Goal: Task Accomplishment & Management: Use online tool/utility

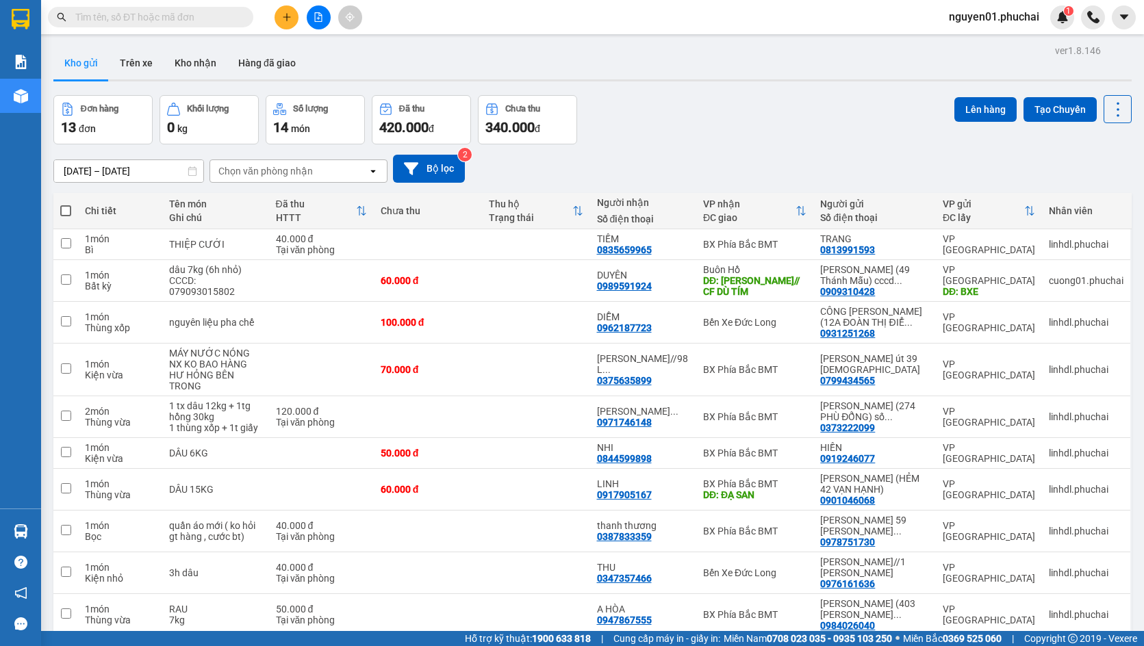
click at [68, 212] on span at bounding box center [65, 210] width 11 height 11
click at [66, 204] on input "checkbox" at bounding box center [66, 204] width 0 height 0
checkbox input "true"
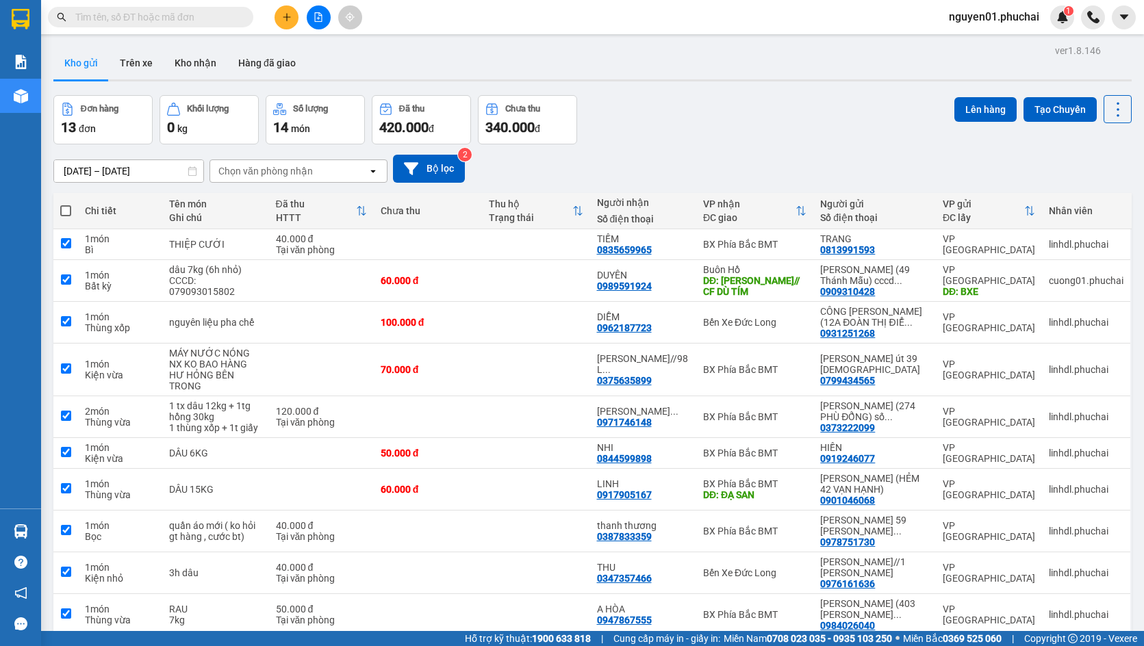
checkbox input "true"
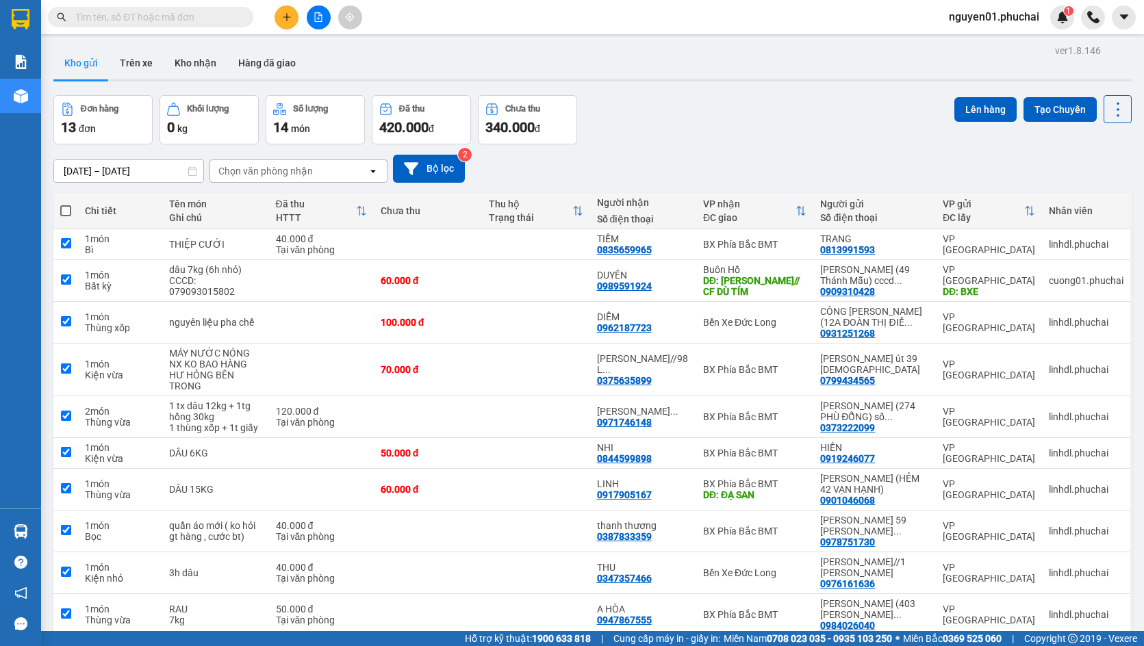
checkbox input "true"
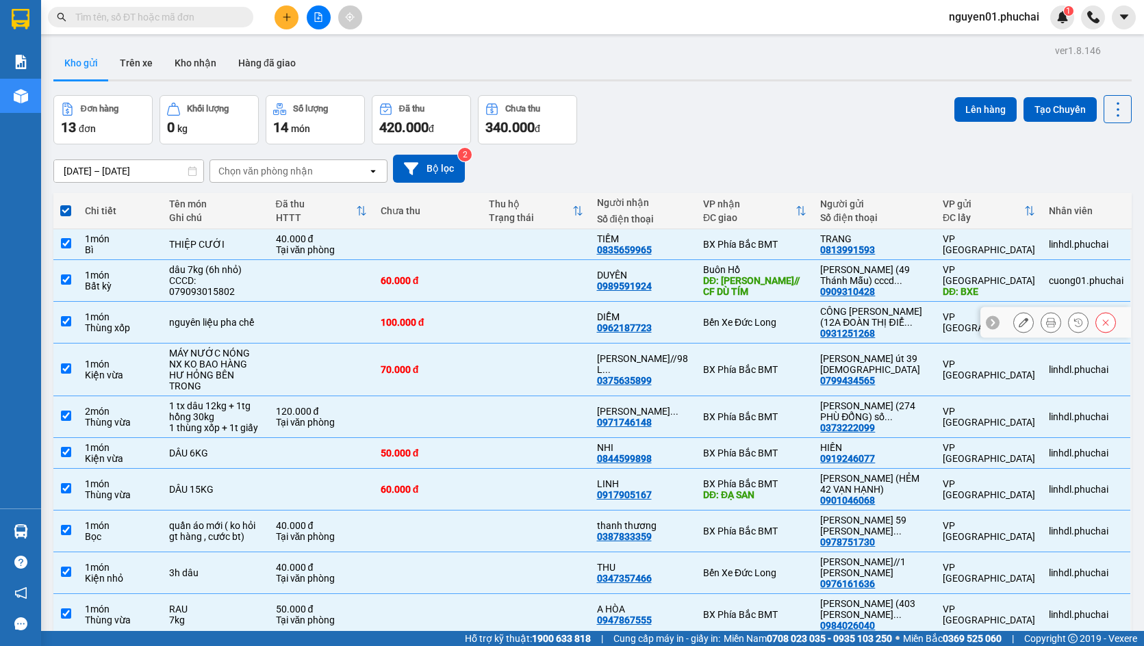
scroll to position [63, 0]
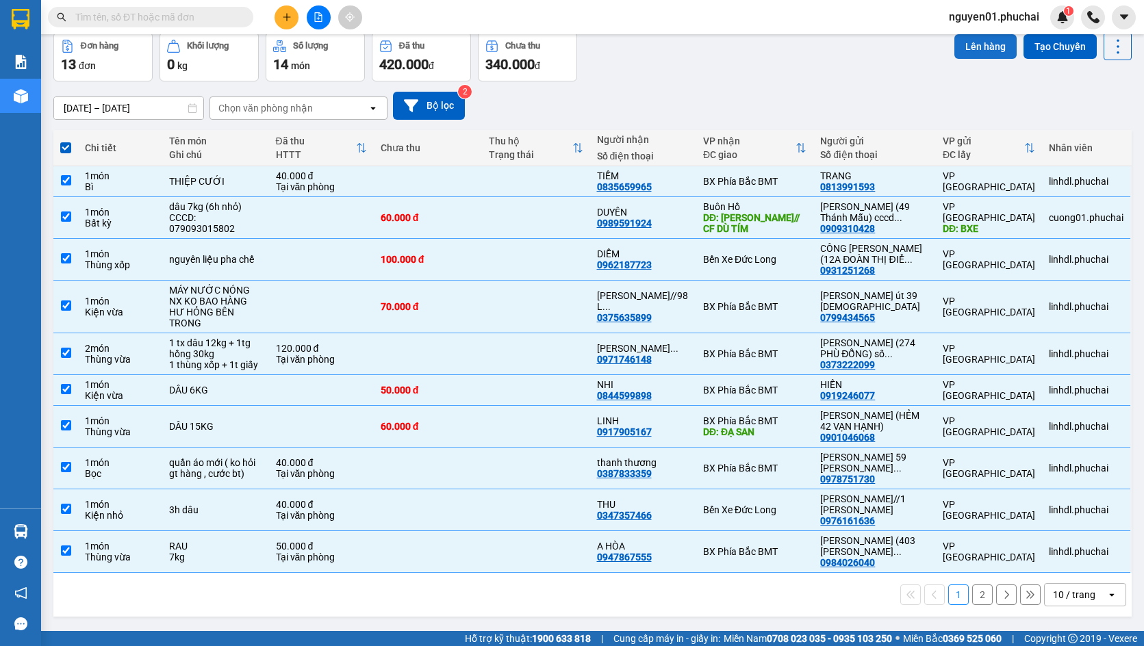
click at [985, 42] on button "Lên hàng" at bounding box center [986, 46] width 62 height 25
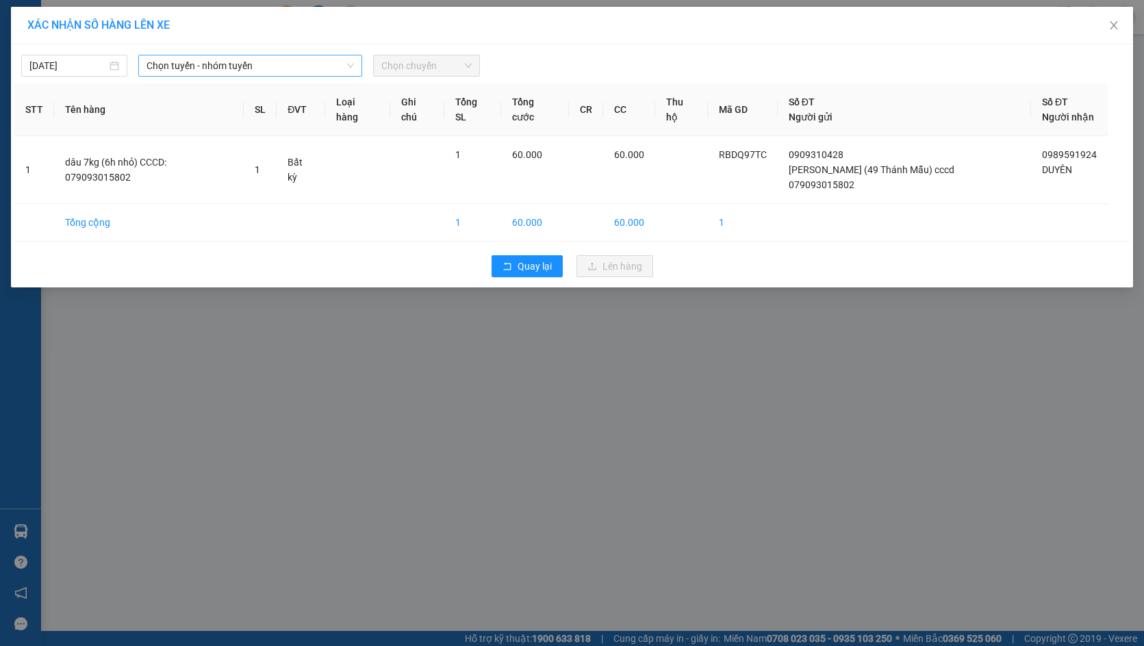
click at [181, 68] on span "Chọn tuyến - nhóm tuyến" at bounding box center [251, 65] width 208 height 21
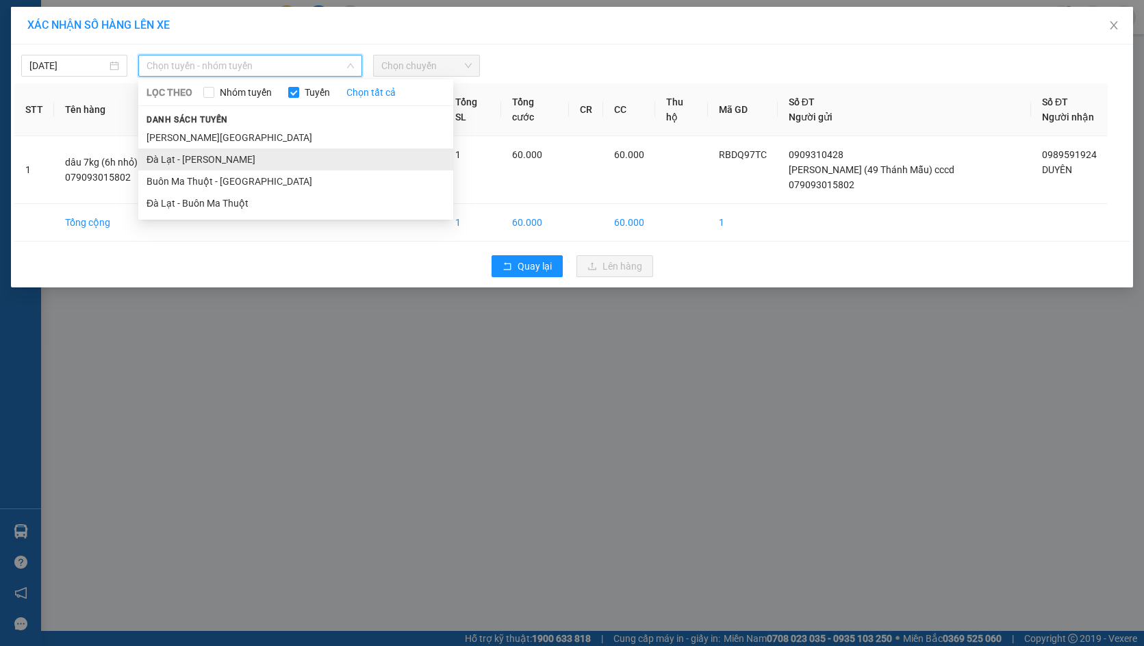
click at [205, 155] on li "Đà Lạt - [PERSON_NAME]" at bounding box center [295, 160] width 315 height 22
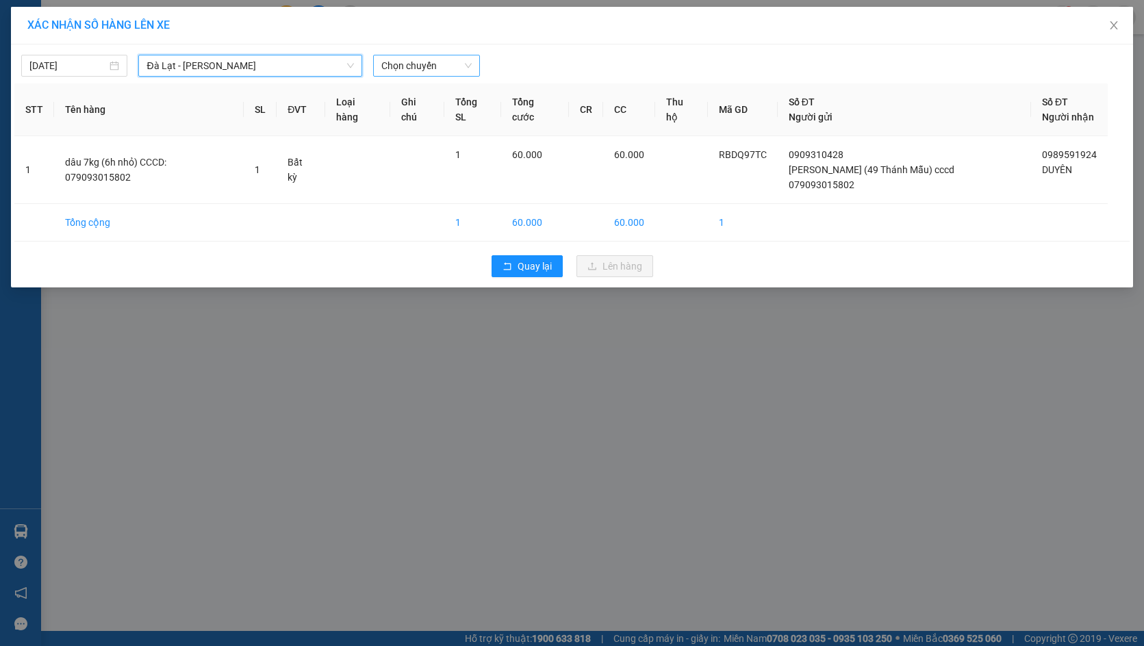
click at [439, 68] on span "Chọn chuyến" at bounding box center [426, 65] width 90 height 21
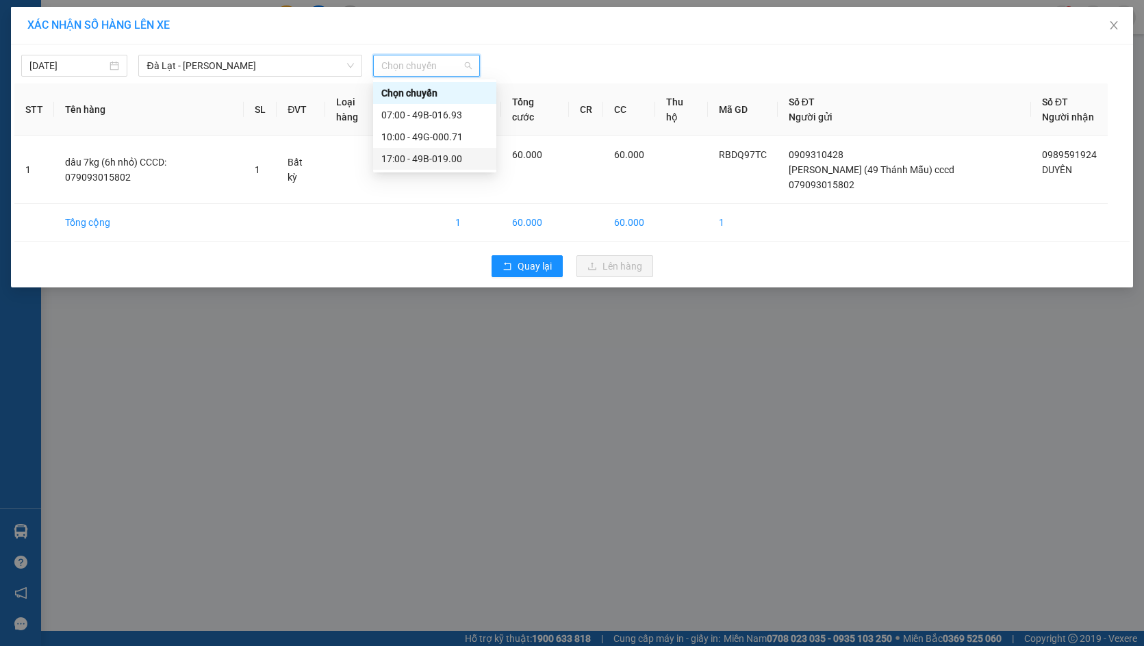
click at [439, 168] on div "17:00 - 49B-019.00" at bounding box center [434, 159] width 123 height 22
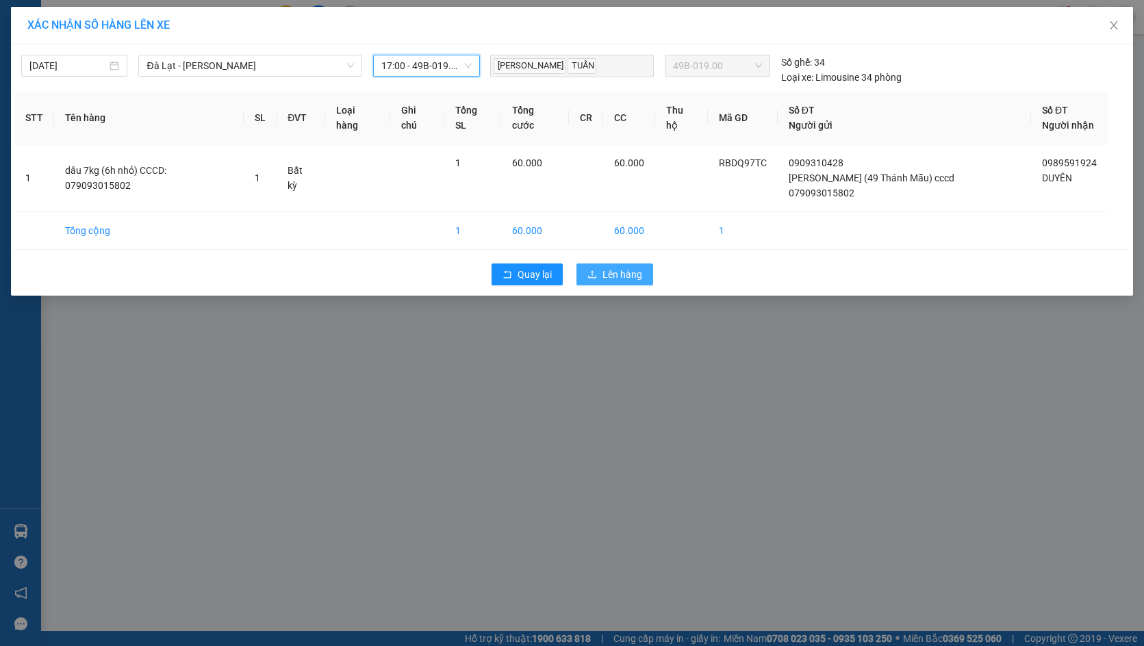
click at [632, 267] on span "Lên hàng" at bounding box center [623, 274] width 40 height 15
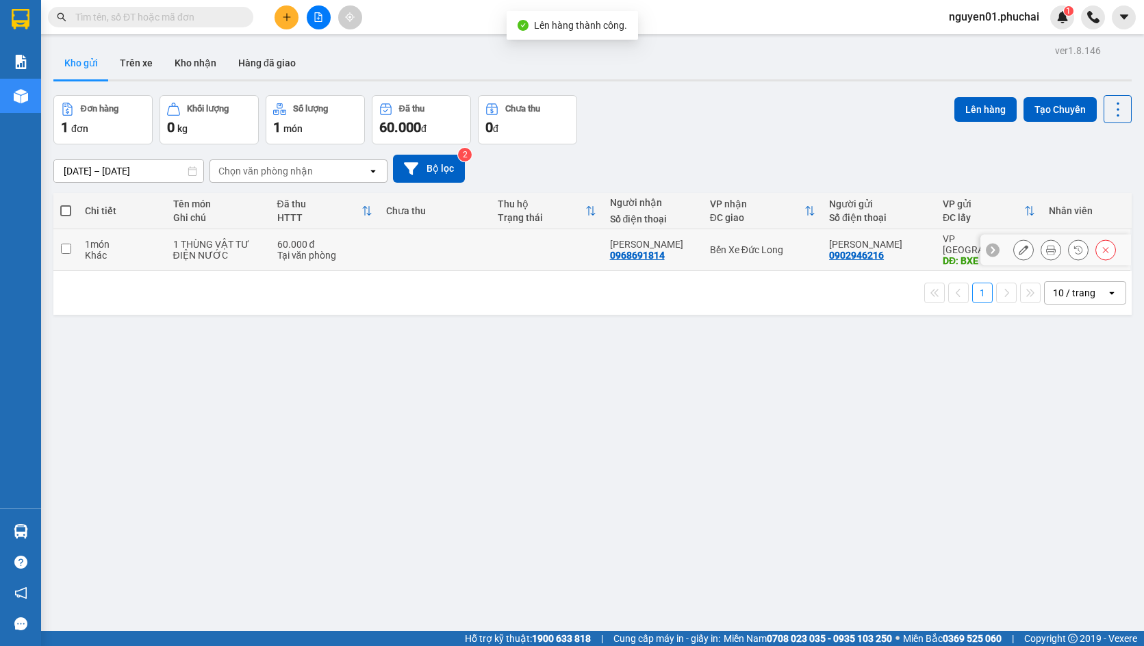
click at [72, 247] on td at bounding box center [65, 250] width 25 height 42
checkbox input "true"
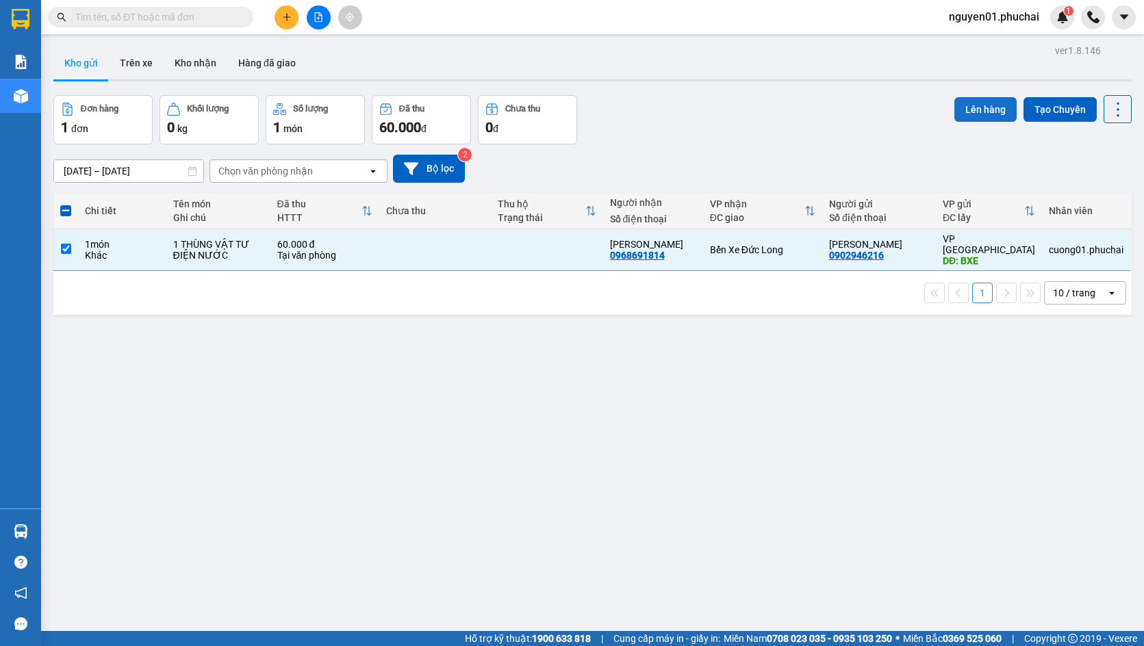
click at [959, 105] on button "Lên hàng" at bounding box center [986, 109] width 62 height 25
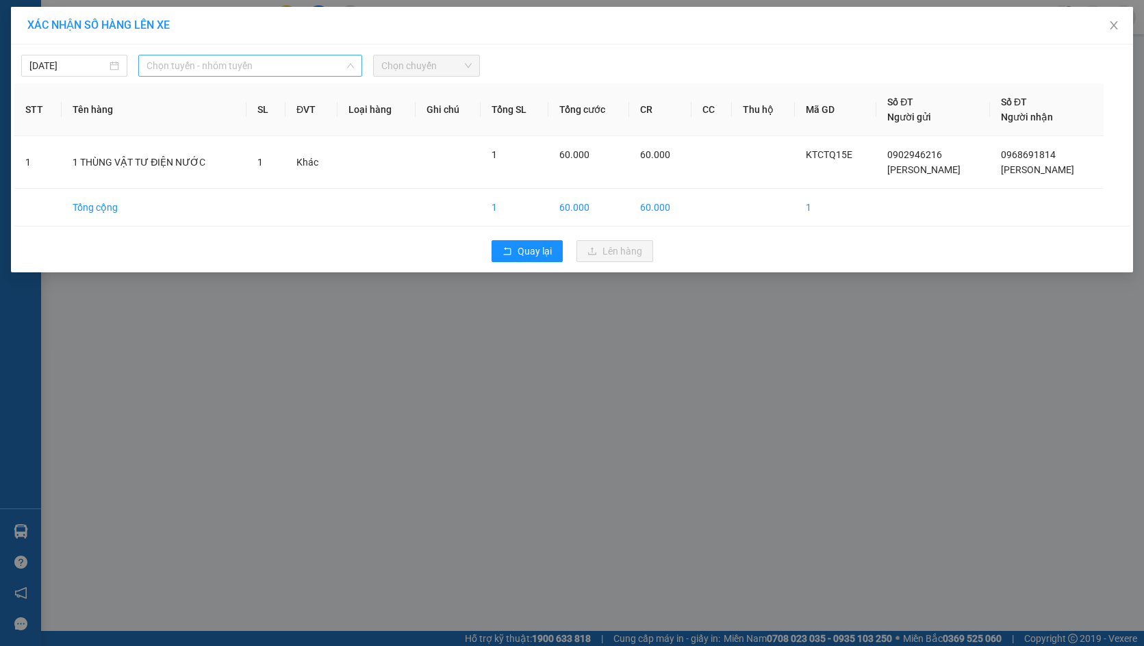
click at [292, 74] on span "Chọn tuyến - nhóm tuyến" at bounding box center [251, 65] width 208 height 21
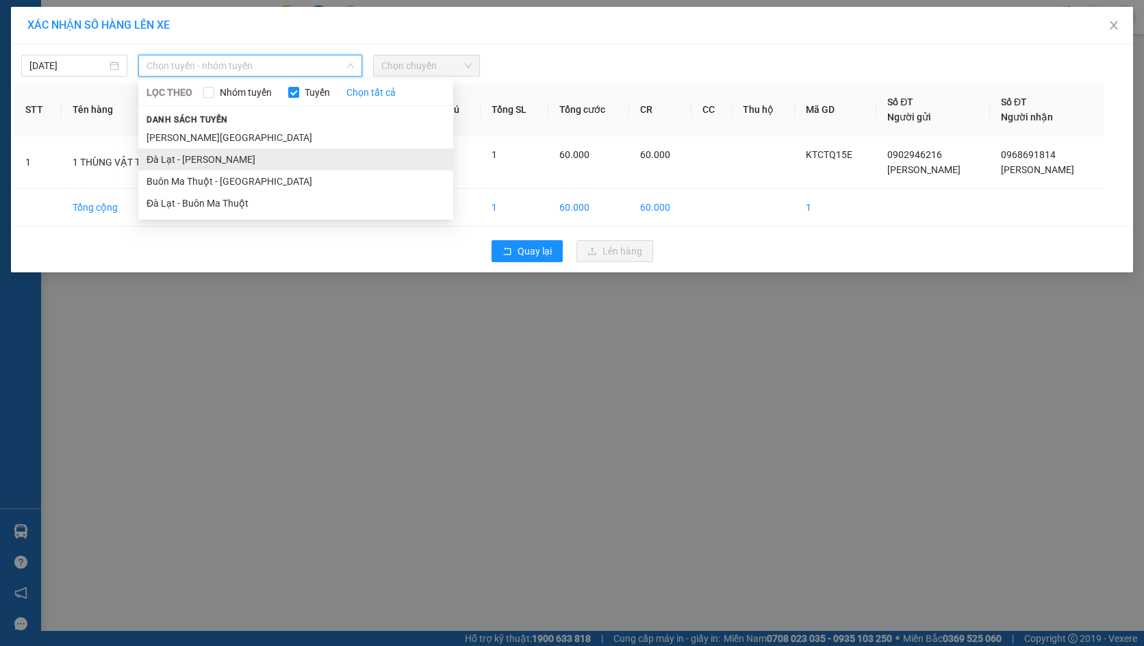
click at [241, 155] on li "Đà Lạt - [PERSON_NAME]" at bounding box center [295, 160] width 315 height 22
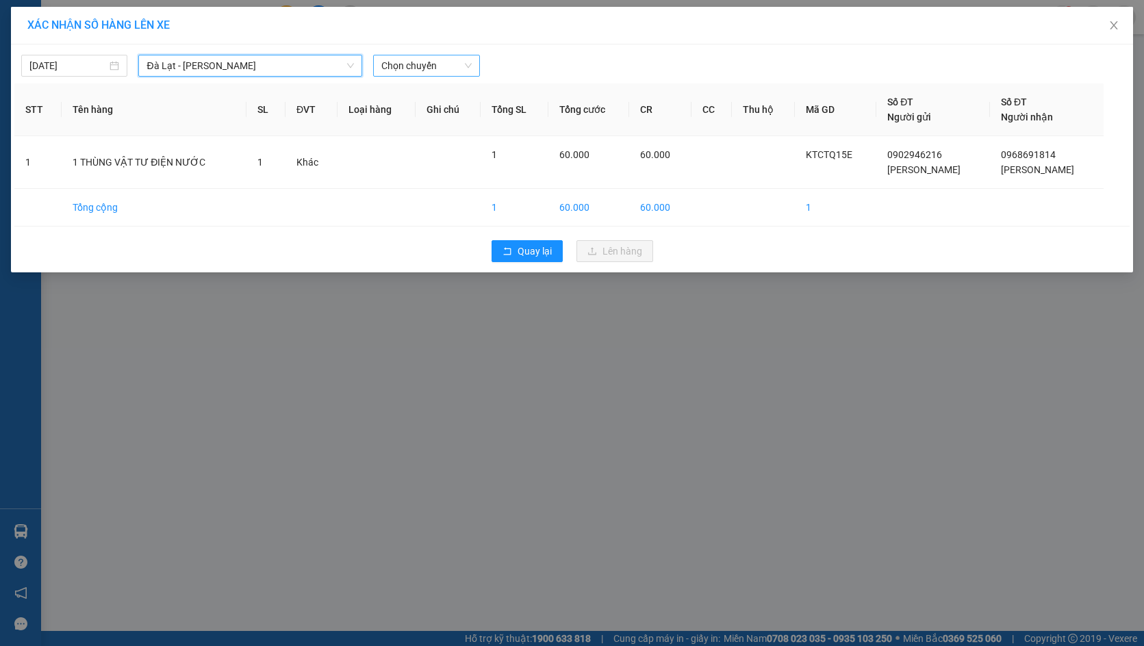
click at [410, 71] on span "Chọn chuyến" at bounding box center [426, 65] width 90 height 21
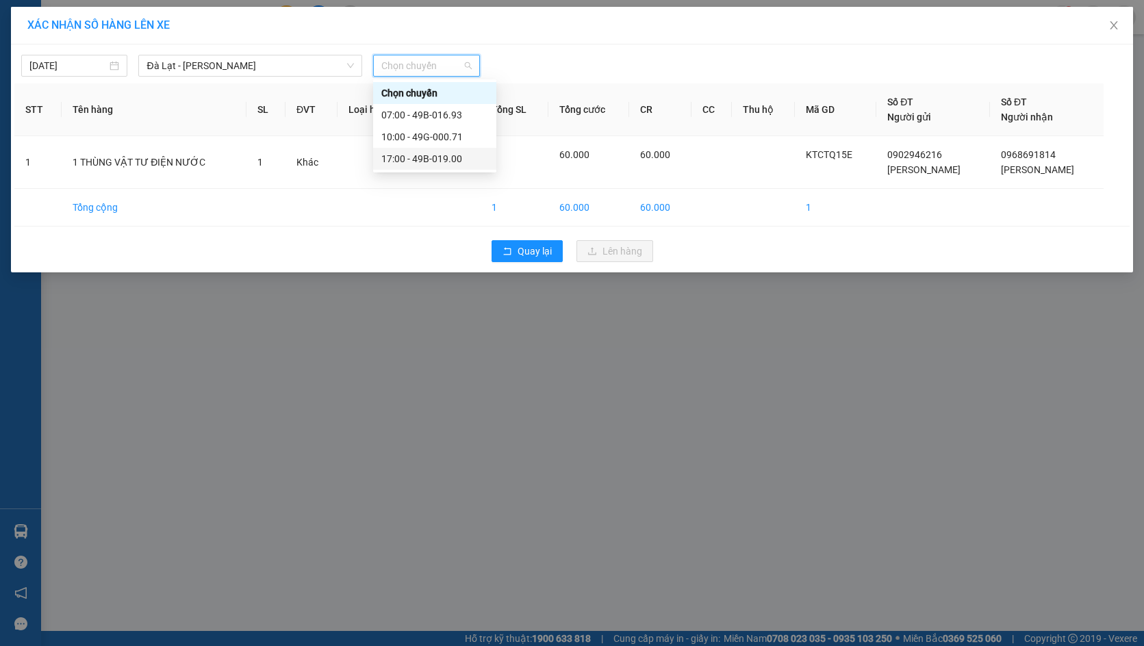
click at [424, 159] on div "17:00 - 49B-019.00" at bounding box center [434, 158] width 107 height 15
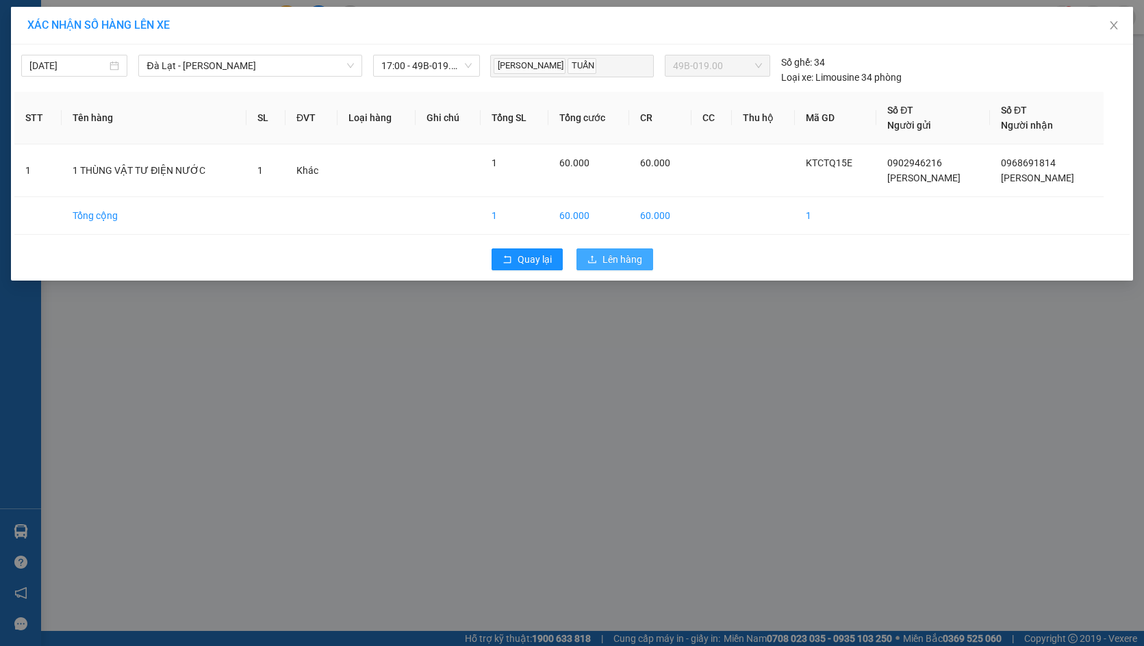
click at [603, 256] on span "Lên hàng" at bounding box center [623, 259] width 40 height 15
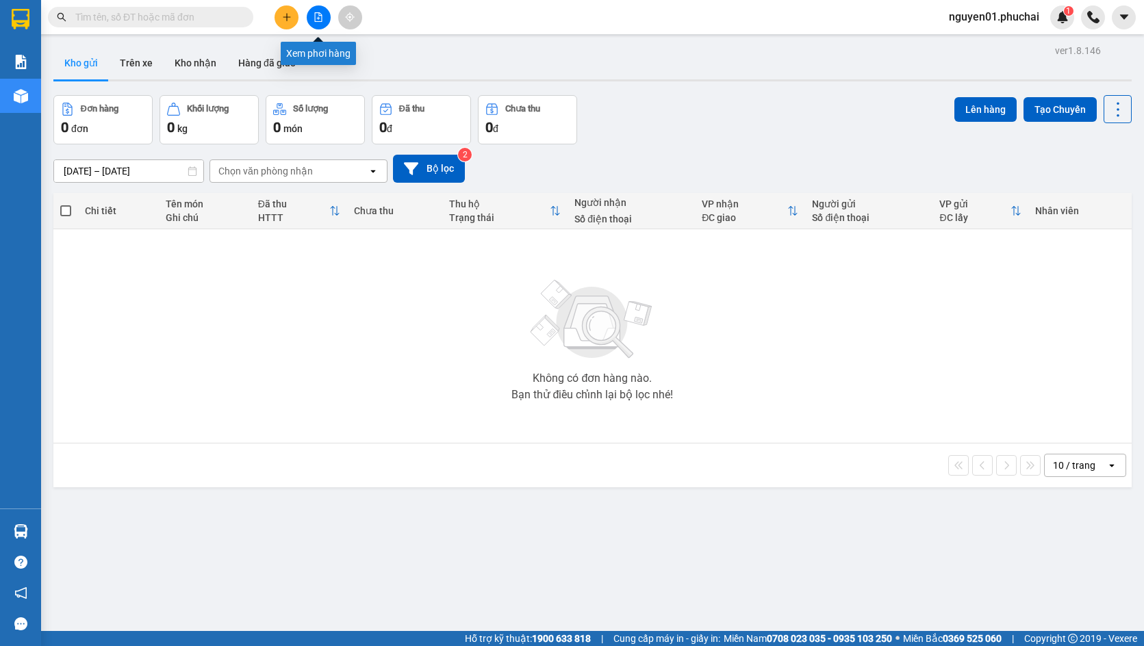
click at [321, 14] on icon "file-add" at bounding box center [319, 17] width 8 height 10
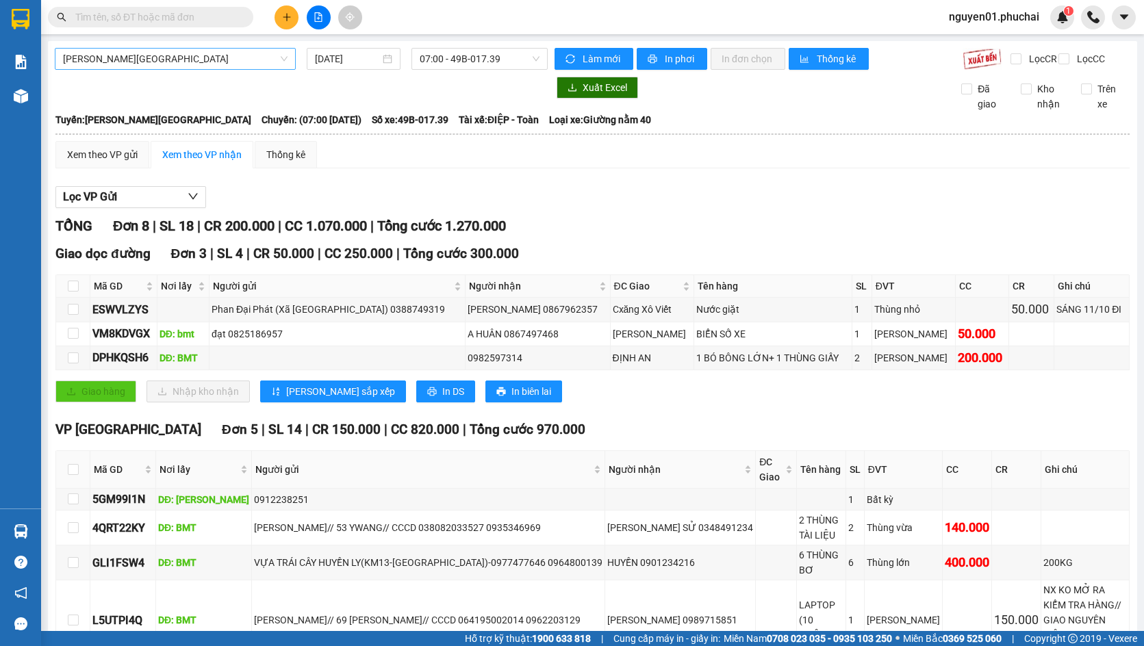
click at [250, 55] on span "[PERSON_NAME][GEOGRAPHIC_DATA]" at bounding box center [175, 59] width 225 height 21
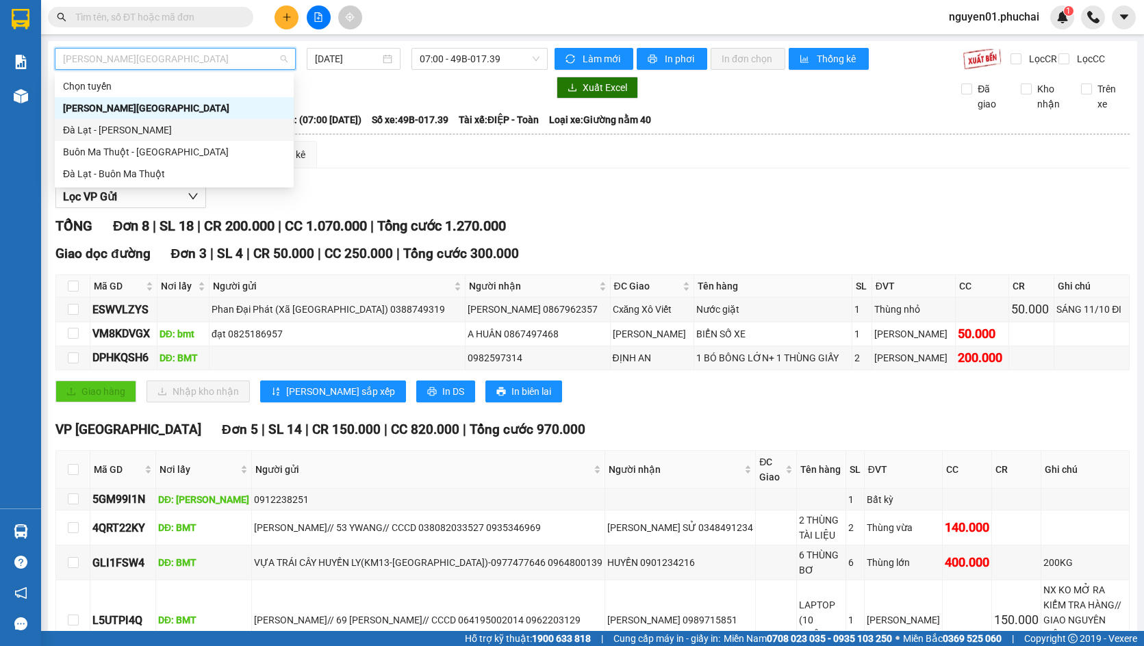
click at [166, 127] on div "Đà Lạt - [PERSON_NAME]" at bounding box center [174, 130] width 223 height 15
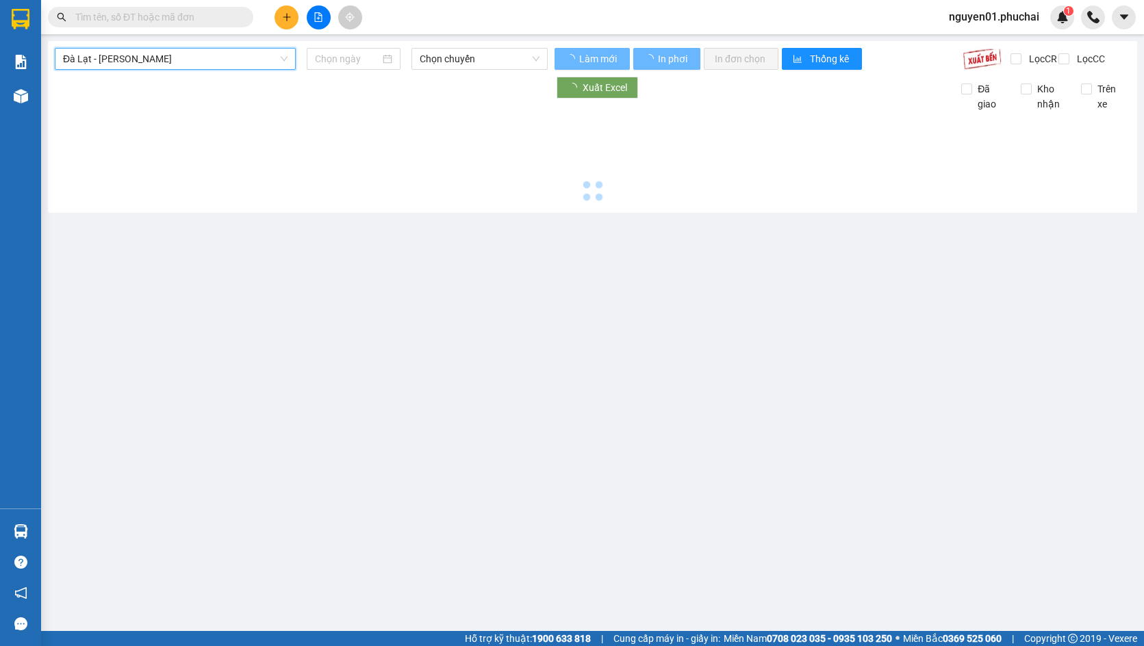
type input "[DATE]"
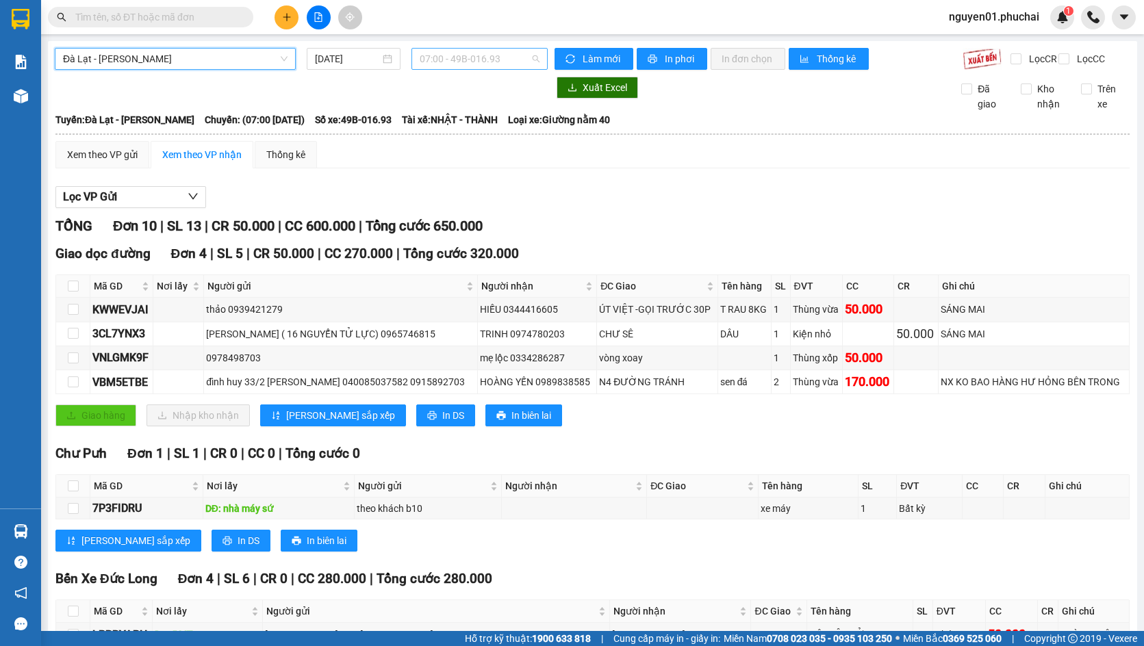
click at [456, 61] on span "07:00 - 49B-016.93" at bounding box center [480, 59] width 120 height 21
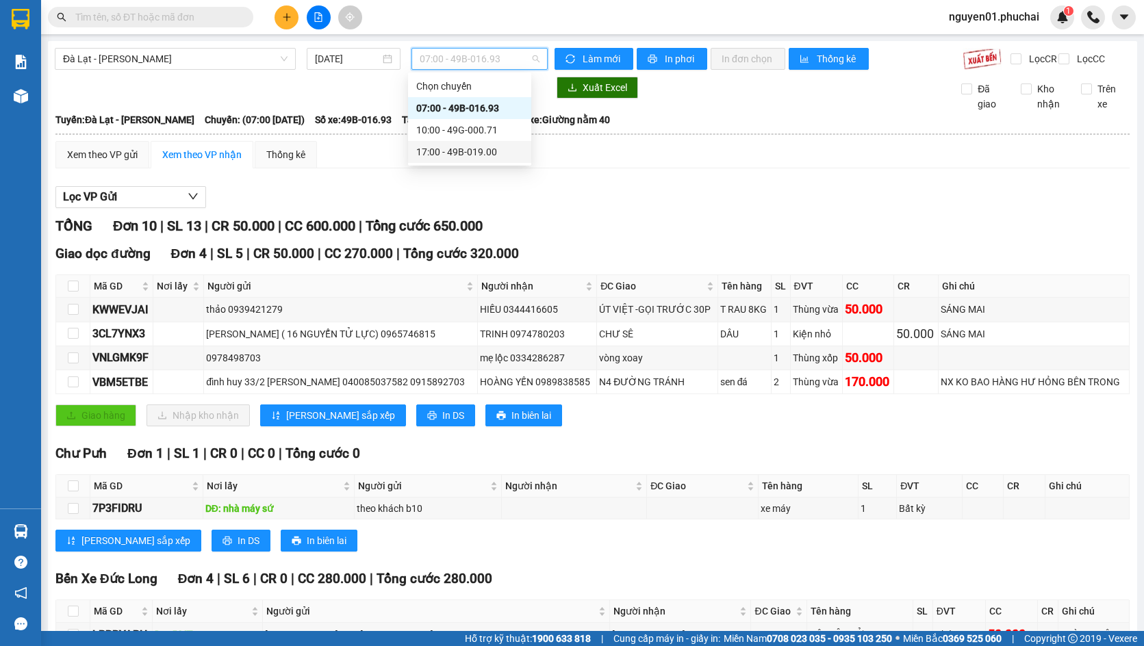
click at [449, 147] on div "17:00 - 49B-019.00" at bounding box center [469, 152] width 107 height 15
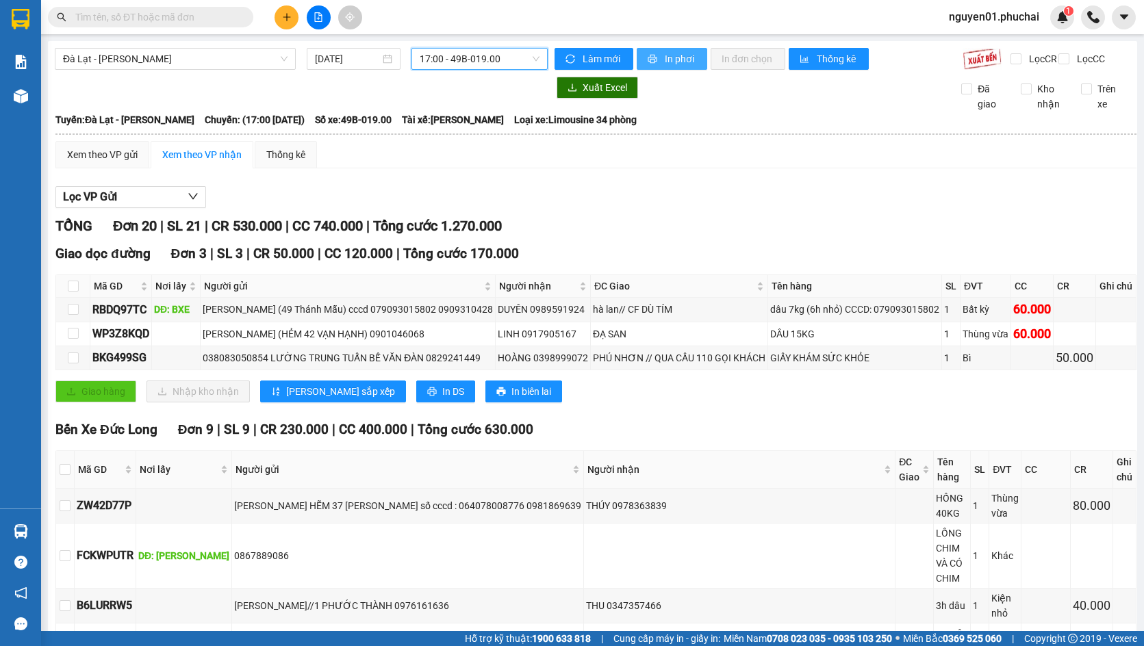
click at [665, 63] on span "In phơi" at bounding box center [681, 58] width 32 height 15
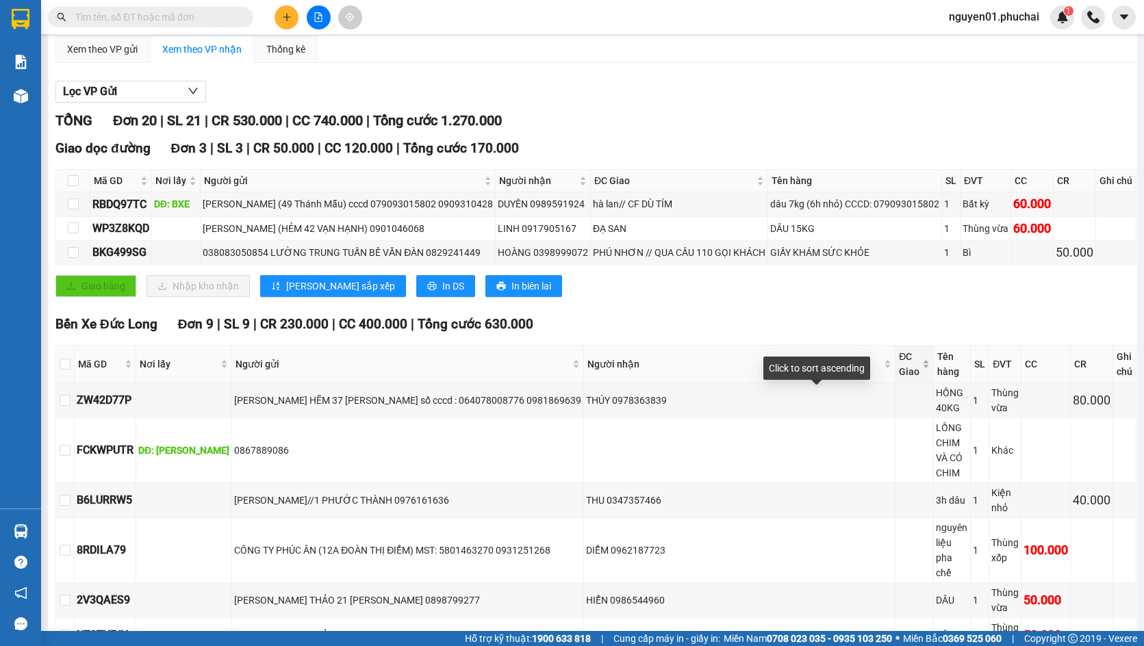
scroll to position [137, 0]
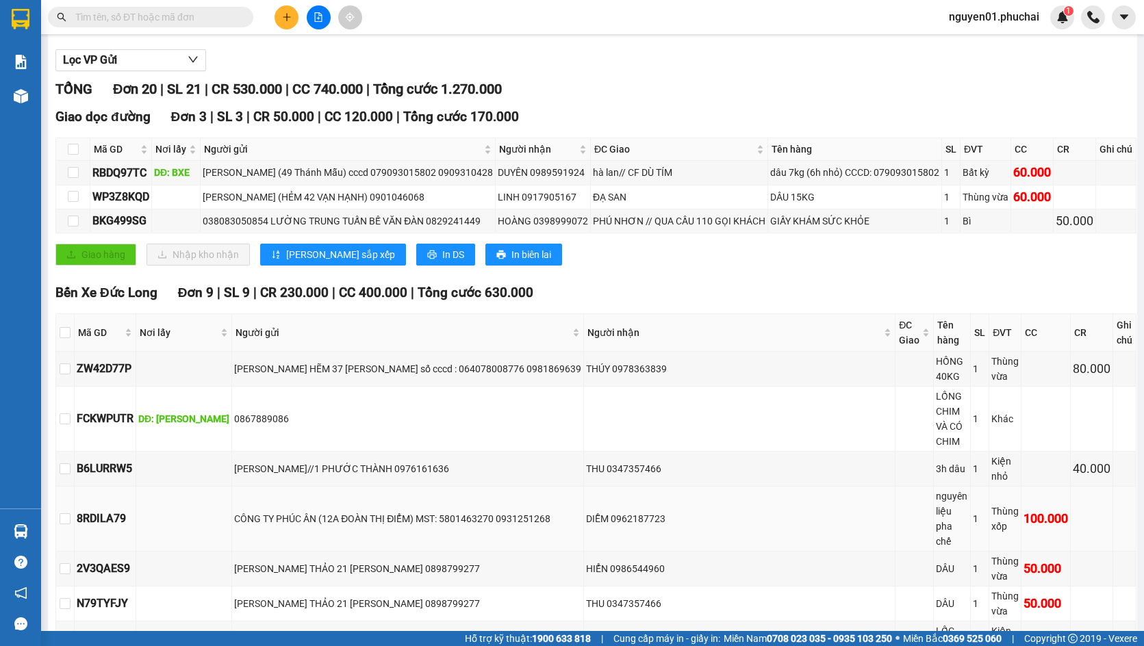
drag, startPoint x: 827, startPoint y: 511, endPoint x: 832, endPoint y: 526, distance: 15.8
click at [896, 526] on td at bounding box center [915, 519] width 38 height 65
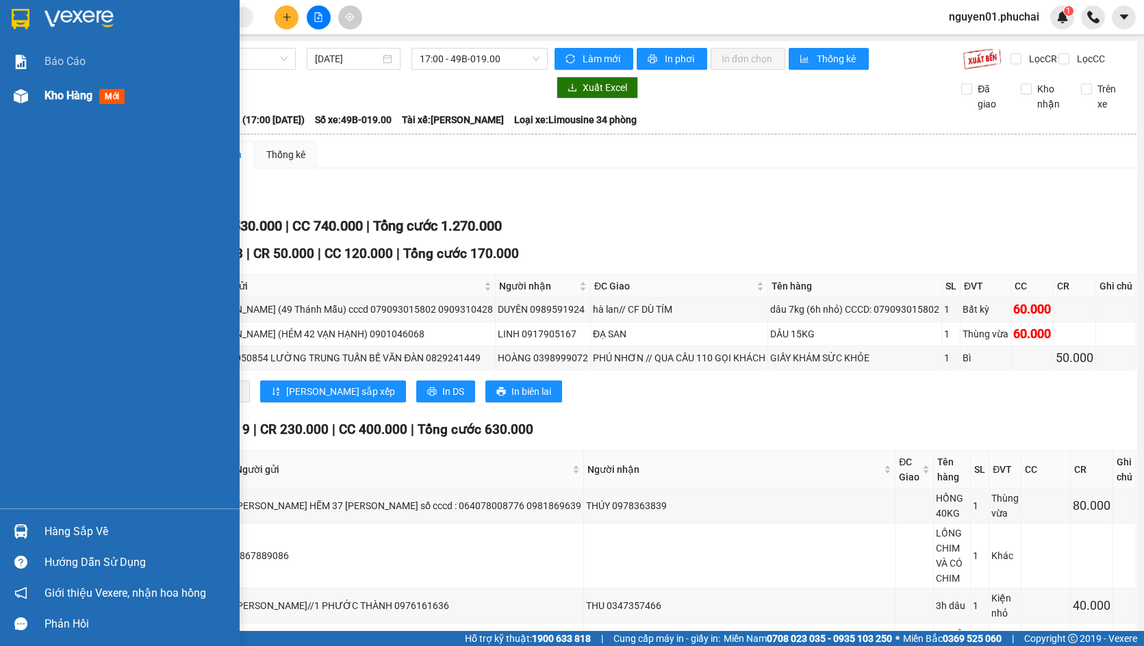
click at [38, 97] on div "Kho hàng mới" at bounding box center [120, 96] width 240 height 34
